Goal: Find specific page/section: Find specific page/section

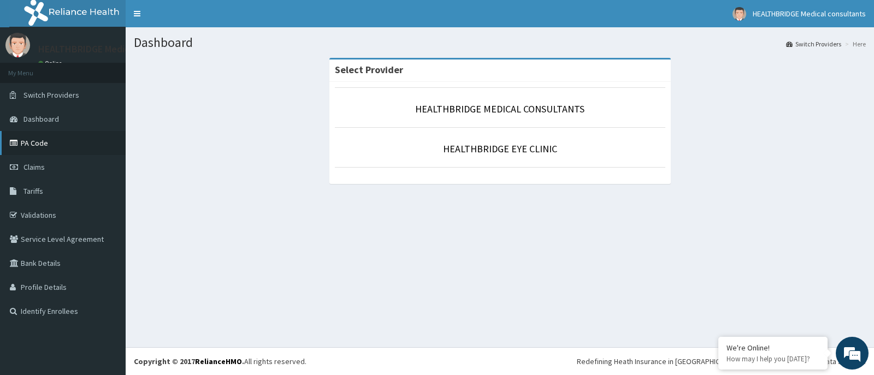
click at [39, 138] on link "PA Code" at bounding box center [63, 143] width 126 height 24
drag, startPoint x: 0, startPoint y: 0, endPoint x: 73, endPoint y: 190, distance: 203.6
click at [73, 190] on link "Tariffs" at bounding box center [63, 191] width 126 height 24
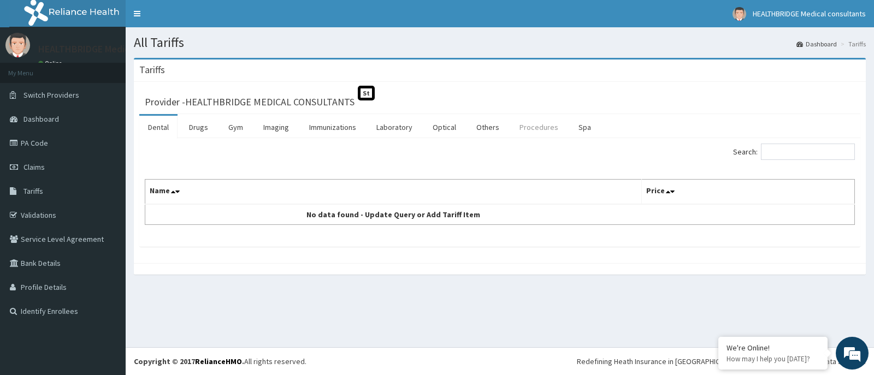
click at [533, 123] on link "Procedures" at bounding box center [539, 127] width 56 height 23
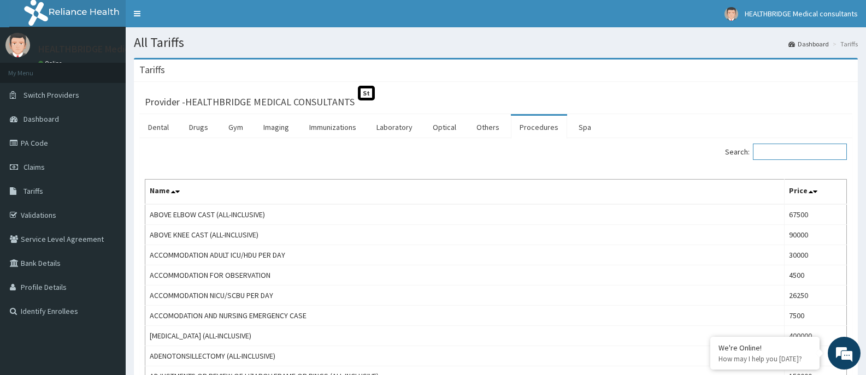
click at [794, 154] on input "Search:" at bounding box center [800, 152] width 94 height 16
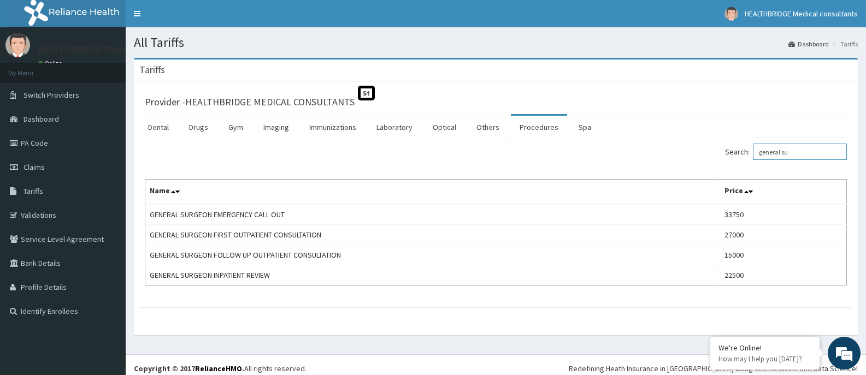
type input "general su"
